Goal: Task Accomplishment & Management: Manage account settings

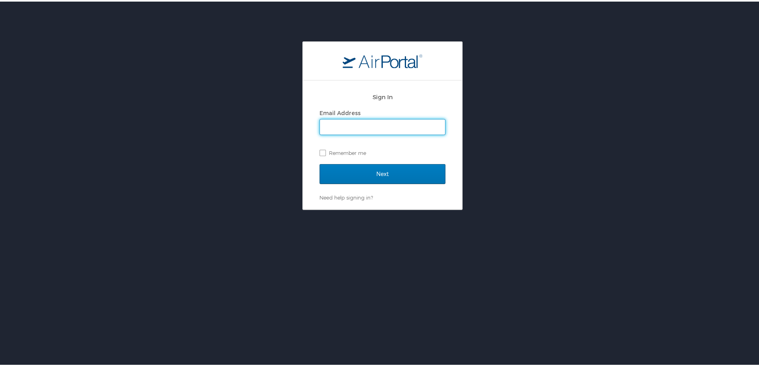
click at [353, 127] on input "Email Address" at bounding box center [382, 125] width 125 height 15
type input "alana.loupe@nicholls.edu"
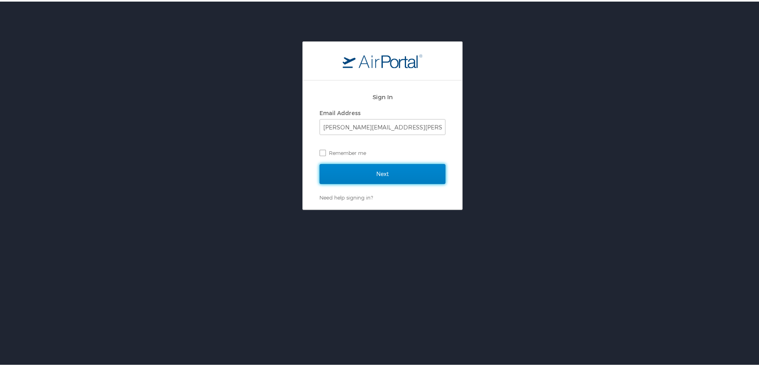
click at [398, 174] on input "Next" at bounding box center [383, 173] width 126 height 20
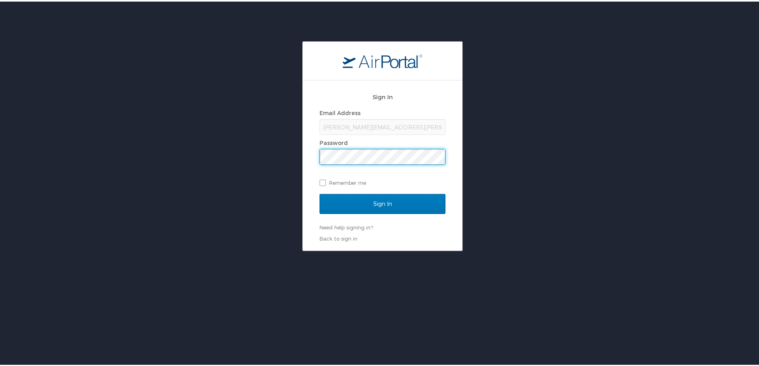
click at [373, 164] on div "Email Address alana.loupe@nicholls.edu Password Remember me" at bounding box center [383, 147] width 126 height 82
click at [320, 192] on input "Sign In" at bounding box center [383, 202] width 126 height 20
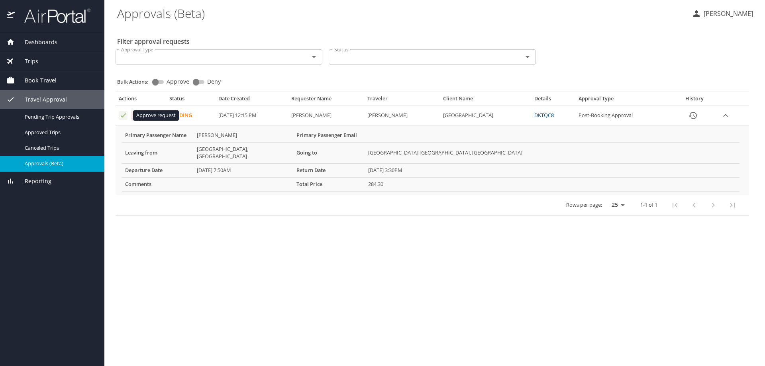
click at [126, 117] on icon "Approval table" at bounding box center [124, 116] width 8 height 8
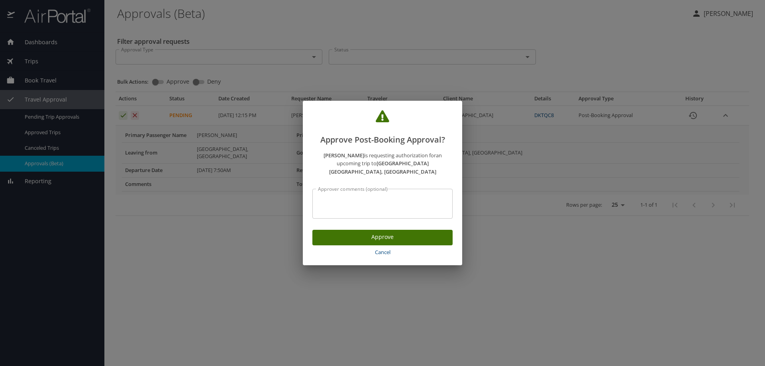
click at [329, 235] on span "Approve" at bounding box center [383, 237] width 128 height 10
